Goal: Task Accomplishment & Management: Manage account settings

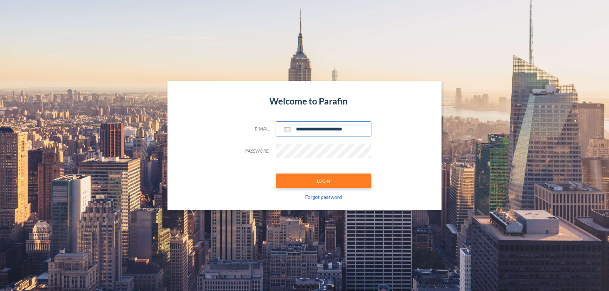
type input "**********"
click at [323, 181] on button "LOGIN" at bounding box center [323, 181] width 95 height 15
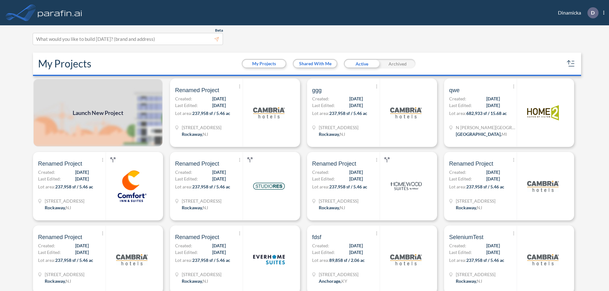
scroll to position [2, 0]
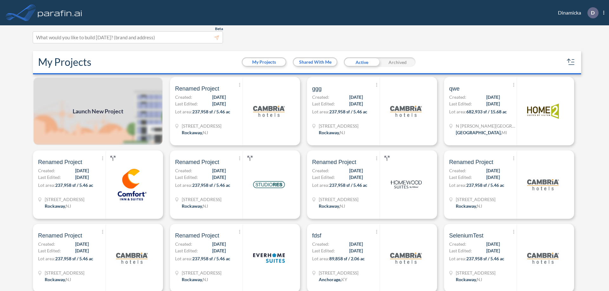
click at [397, 62] on div "Archived" at bounding box center [397, 62] width 36 height 10
